Goal: Register for event/course

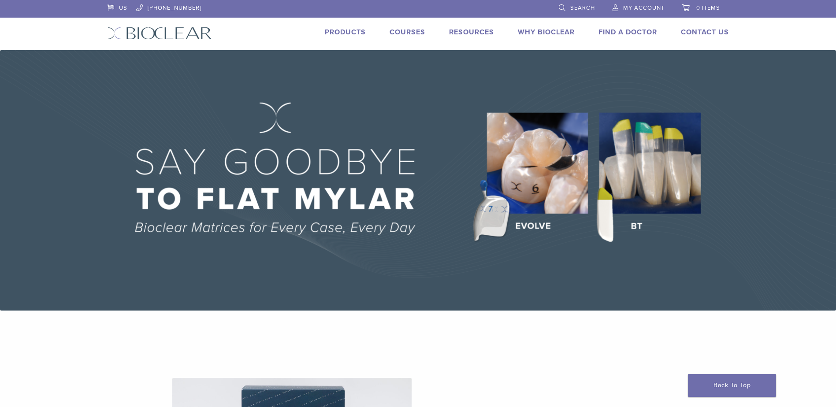
click at [413, 30] on link "Courses" at bounding box center [408, 32] width 36 height 9
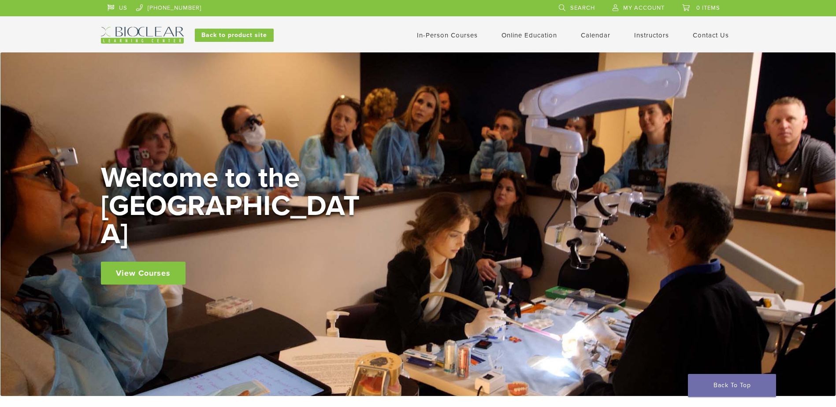
click at [141, 262] on link "View Courses" at bounding box center [143, 273] width 85 height 23
